Goal: Task Accomplishment & Management: Use online tool/utility

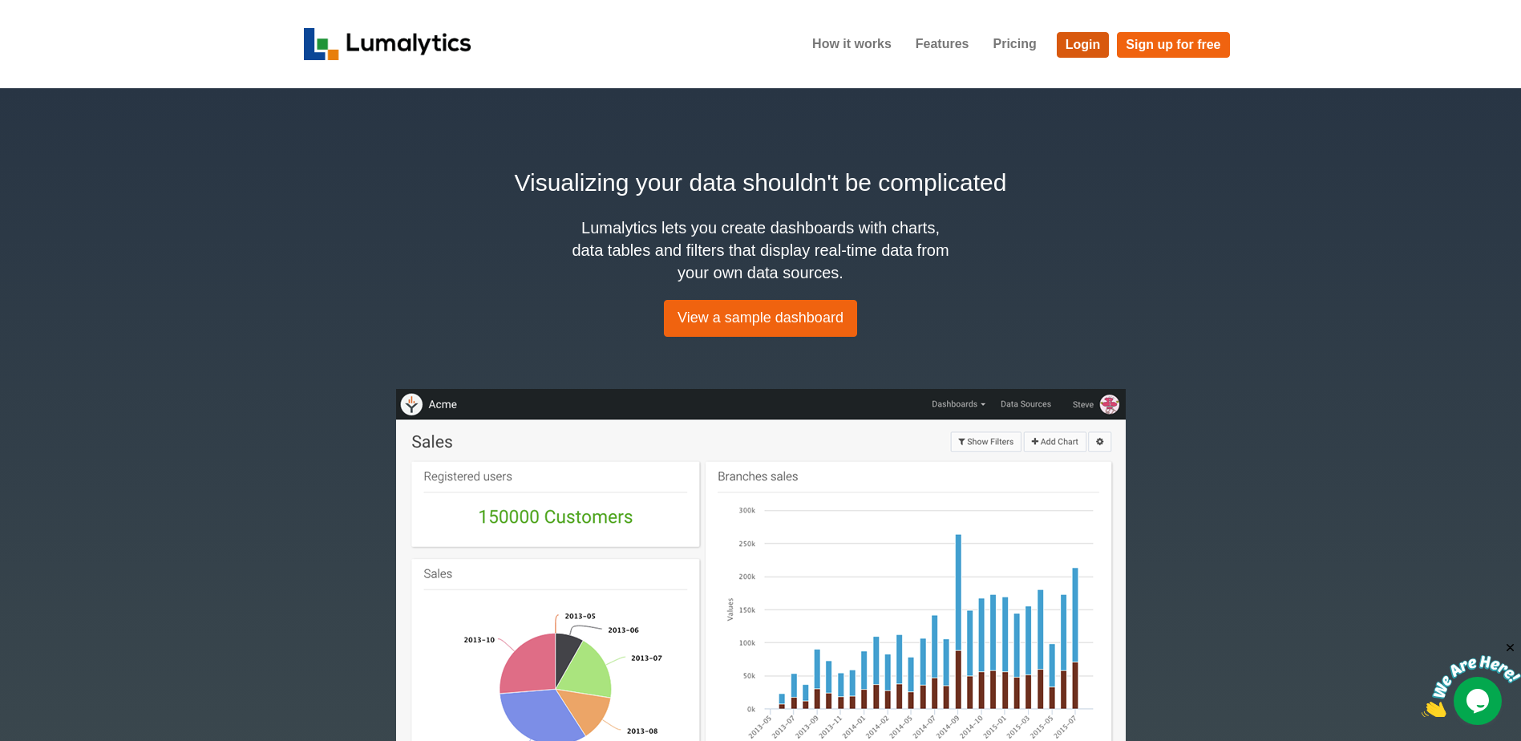
click at [1077, 49] on link "Login" at bounding box center [1083, 45] width 53 height 26
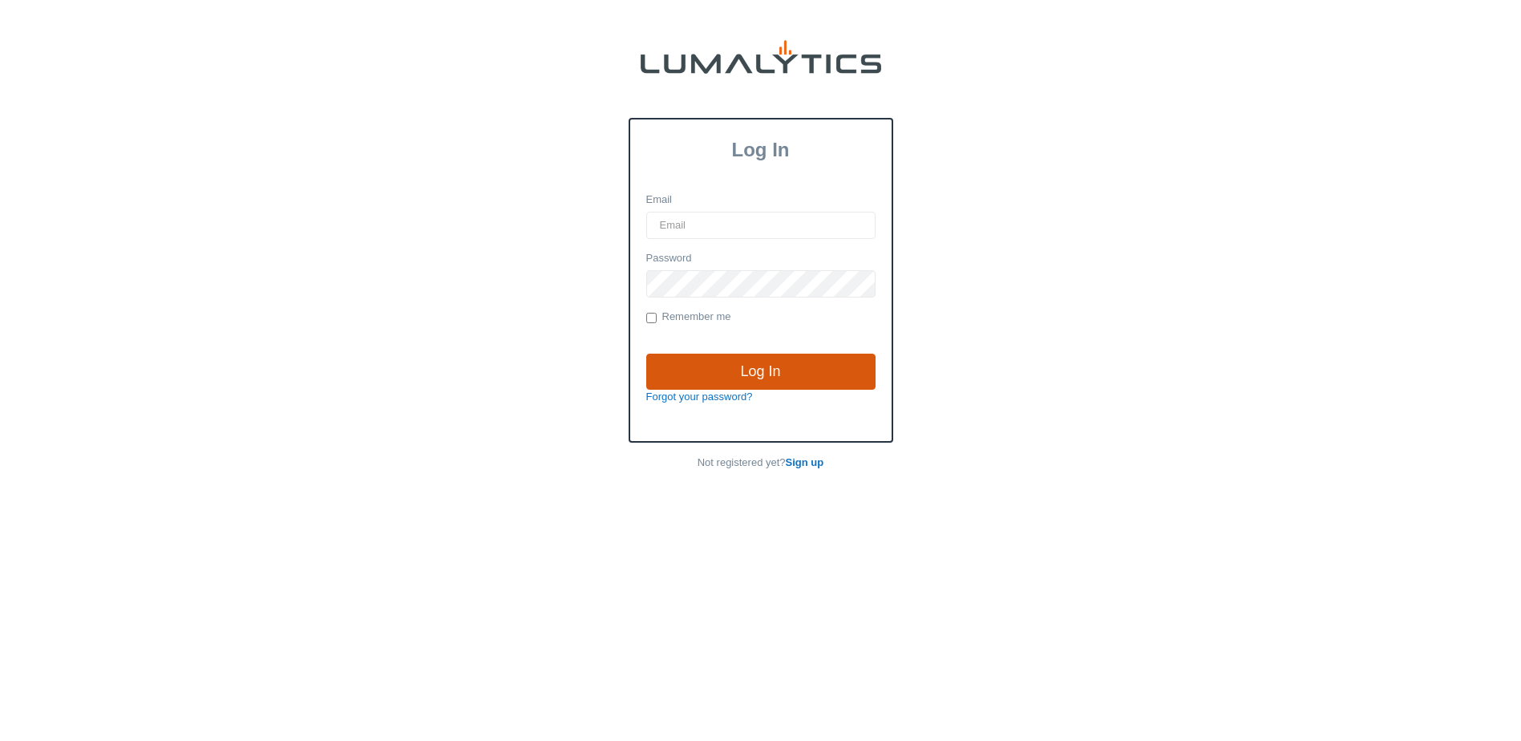
type input "[EMAIL_ADDRESS][DOMAIN_NAME]"
click at [819, 367] on input "Log In" at bounding box center [760, 372] width 229 height 37
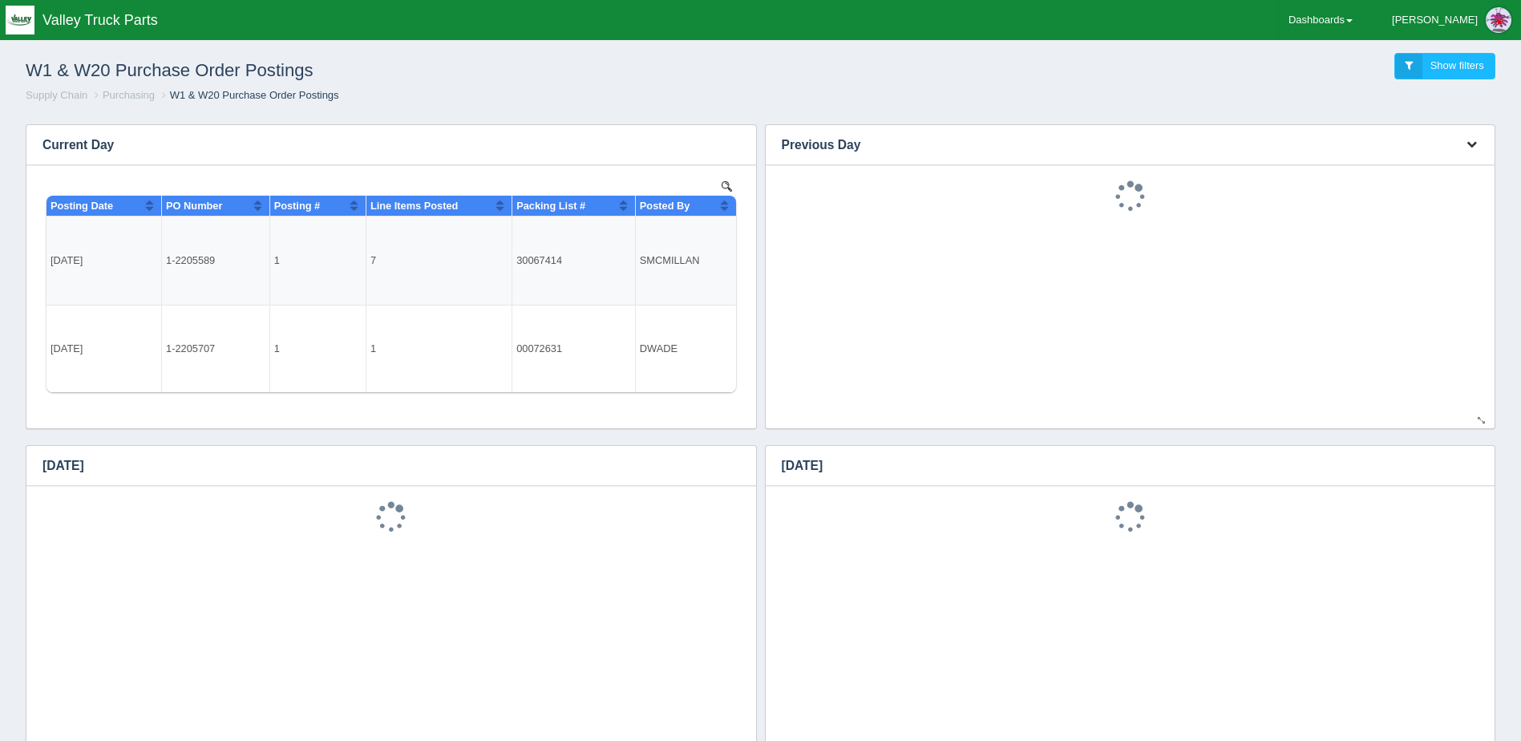
click at [1472, 134] on button "button" at bounding box center [1472, 144] width 22 height 25
click at [1455, 163] on link "Download CSV" at bounding box center [1418, 168] width 128 height 23
